Goal: Transaction & Acquisition: Purchase product/service

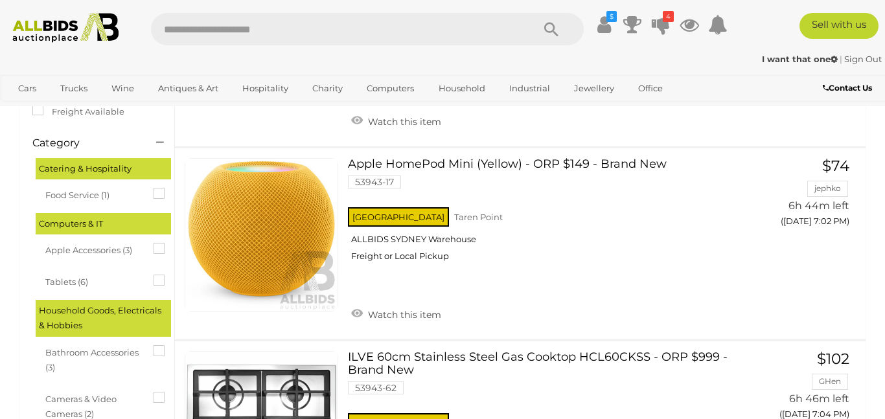
scroll to position [238, 0]
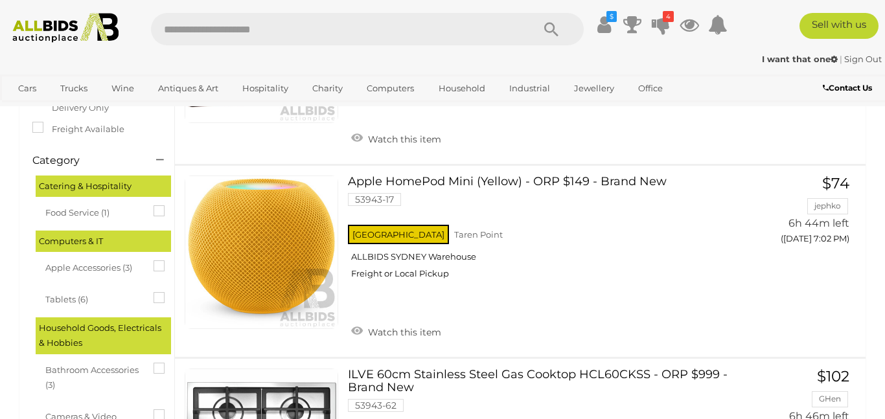
click at [154, 292] on icon at bounding box center [154, 292] width 0 height 0
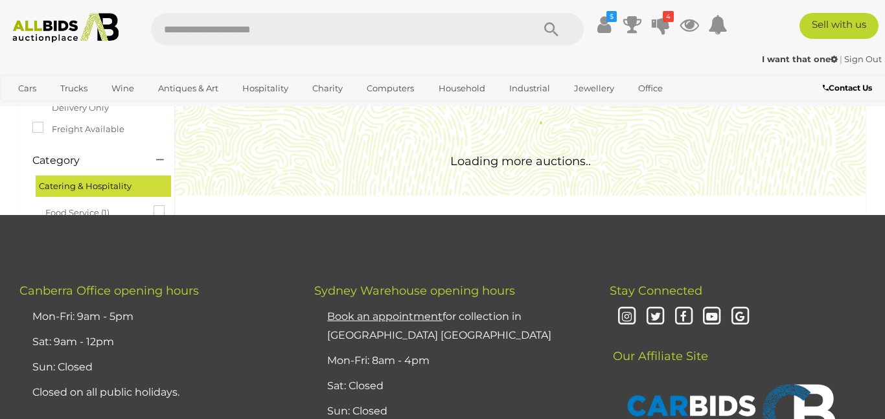
scroll to position [0, 0]
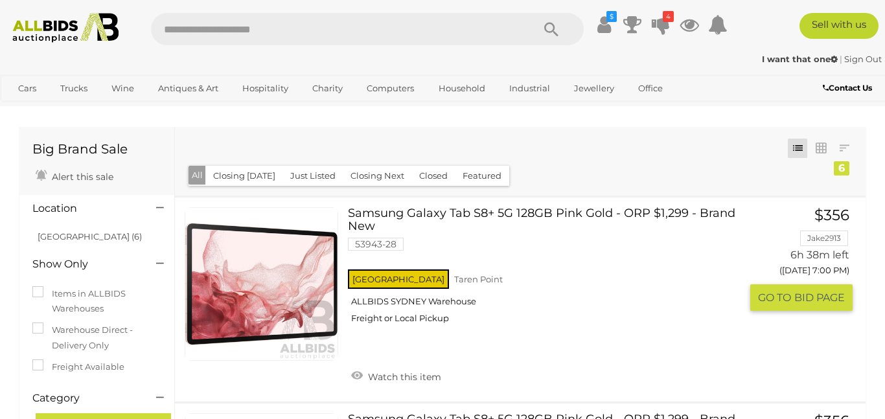
click at [261, 270] on link at bounding box center [262, 284] width 154 height 154
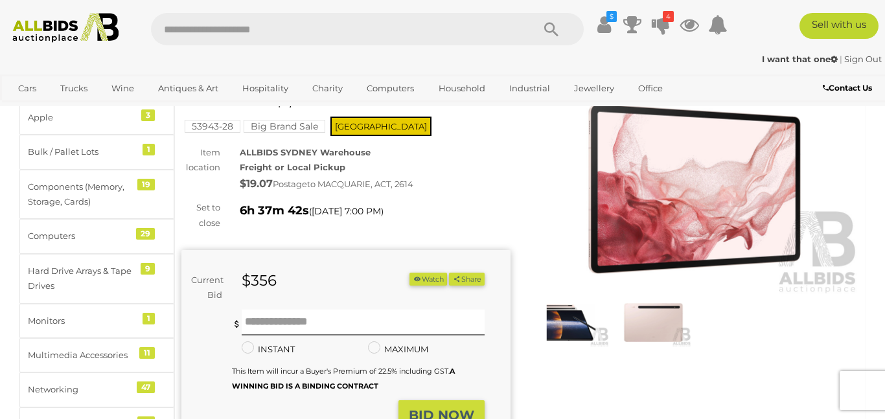
scroll to position [79, 0]
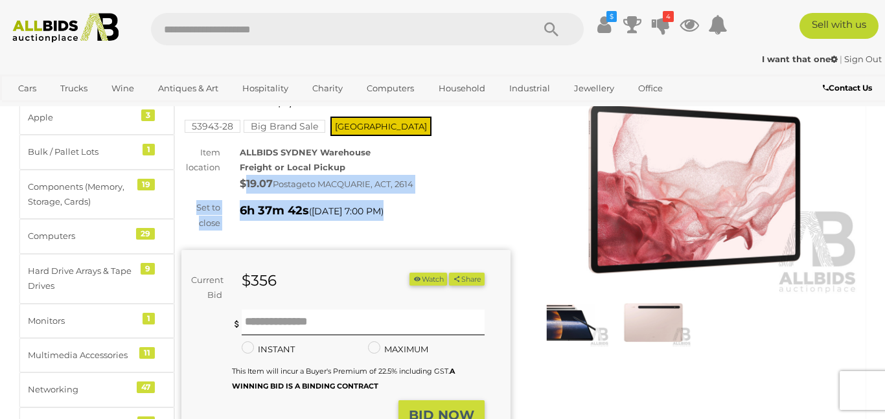
drag, startPoint x: 244, startPoint y: 186, endPoint x: 432, endPoint y: 204, distance: 188.9
click at [432, 204] on div "Samsung Galaxy Tab S8+ 5G 128GB Pink Gold - ORP $1,299 - Brand New 53943-28 Big…" at bounding box center [346, 305] width 329 height 459
click at [470, 178] on div "$19.07 Postage to MACQUARIE, [GEOGRAPHIC_DATA], 2614" at bounding box center [375, 184] width 271 height 19
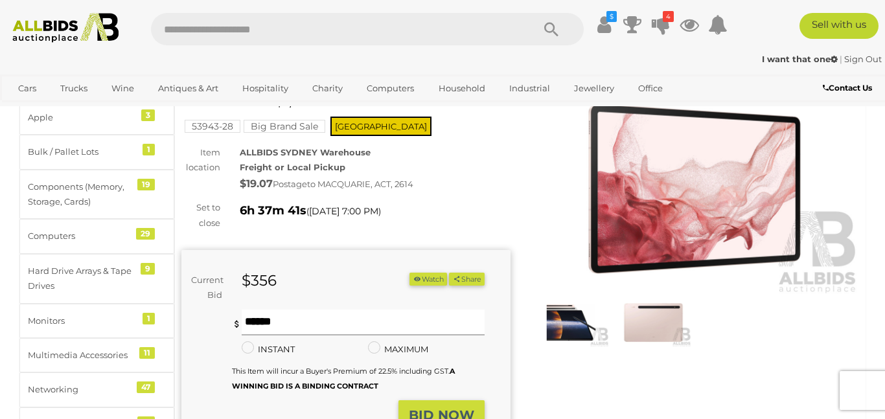
click at [303, 322] on input "text" at bounding box center [363, 323] width 243 height 26
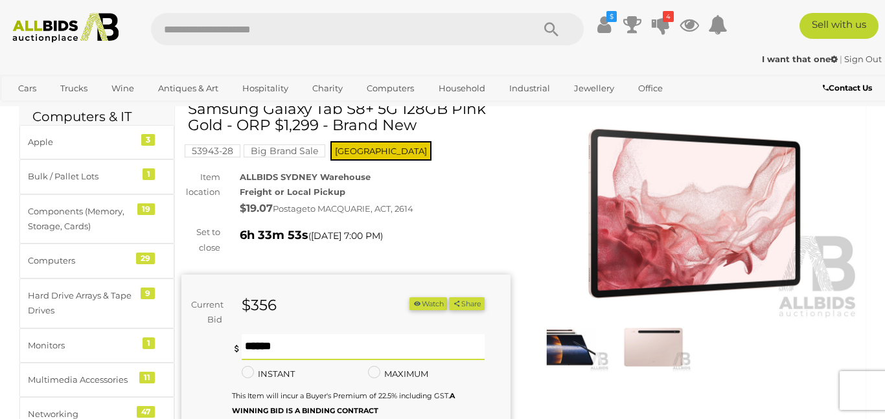
scroll to position [0, 0]
